Goal: Check status: Check status

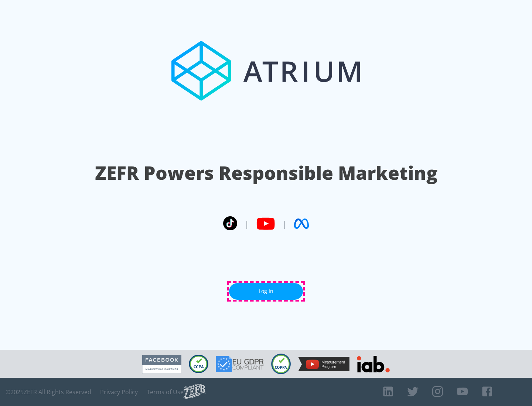
click at [266, 291] on link "Log In" at bounding box center [266, 291] width 74 height 17
